Goal: Task Accomplishment & Management: Use online tool/utility

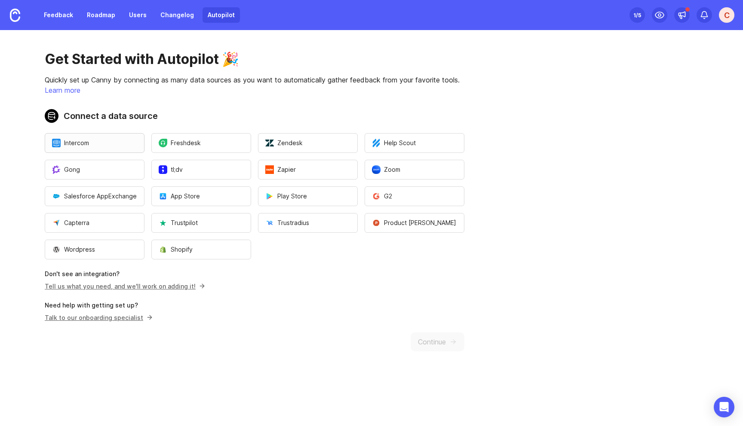
click at [120, 147] on button "Intercom" at bounding box center [95, 143] width 100 height 20
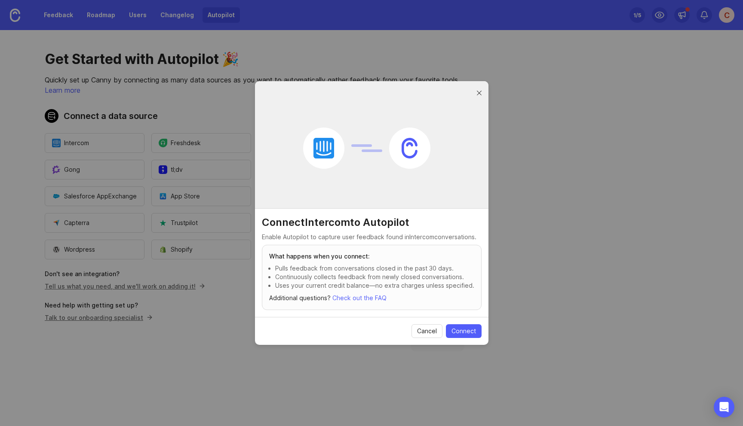
click at [478, 94] on div at bounding box center [479, 93] width 10 height 11
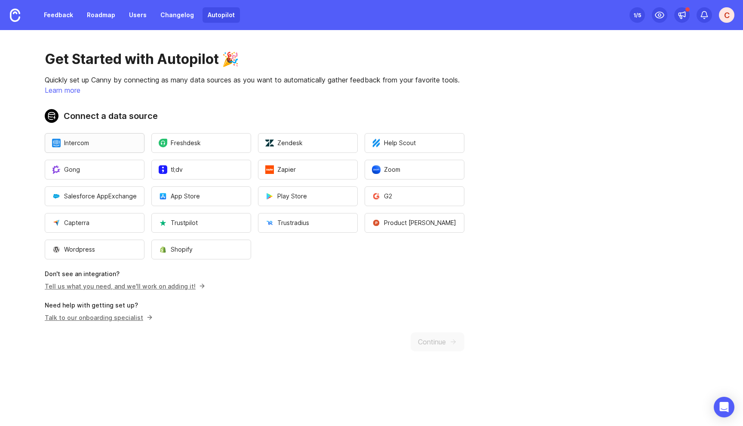
click at [93, 144] on button "Intercom" at bounding box center [95, 143] width 100 height 20
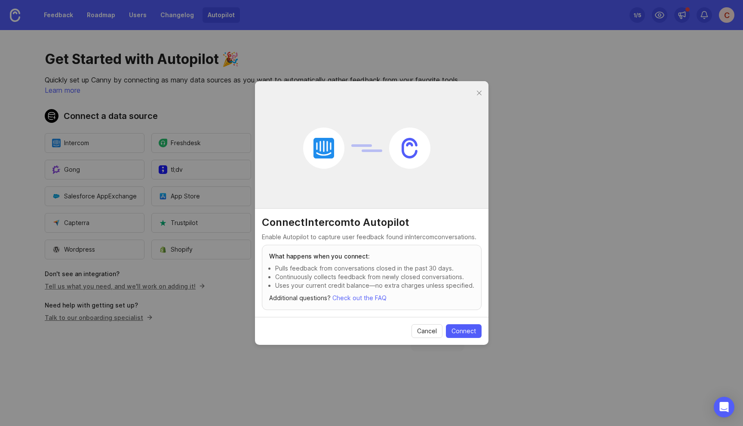
click at [298, 239] on p "Enable Autopilot to capture user feedback found in Intercom conversations." at bounding box center [372, 237] width 220 height 9
click at [470, 337] on button "Connect" at bounding box center [464, 332] width 36 height 14
